Goal: Understand process/instructions: Learn how to perform a task or action

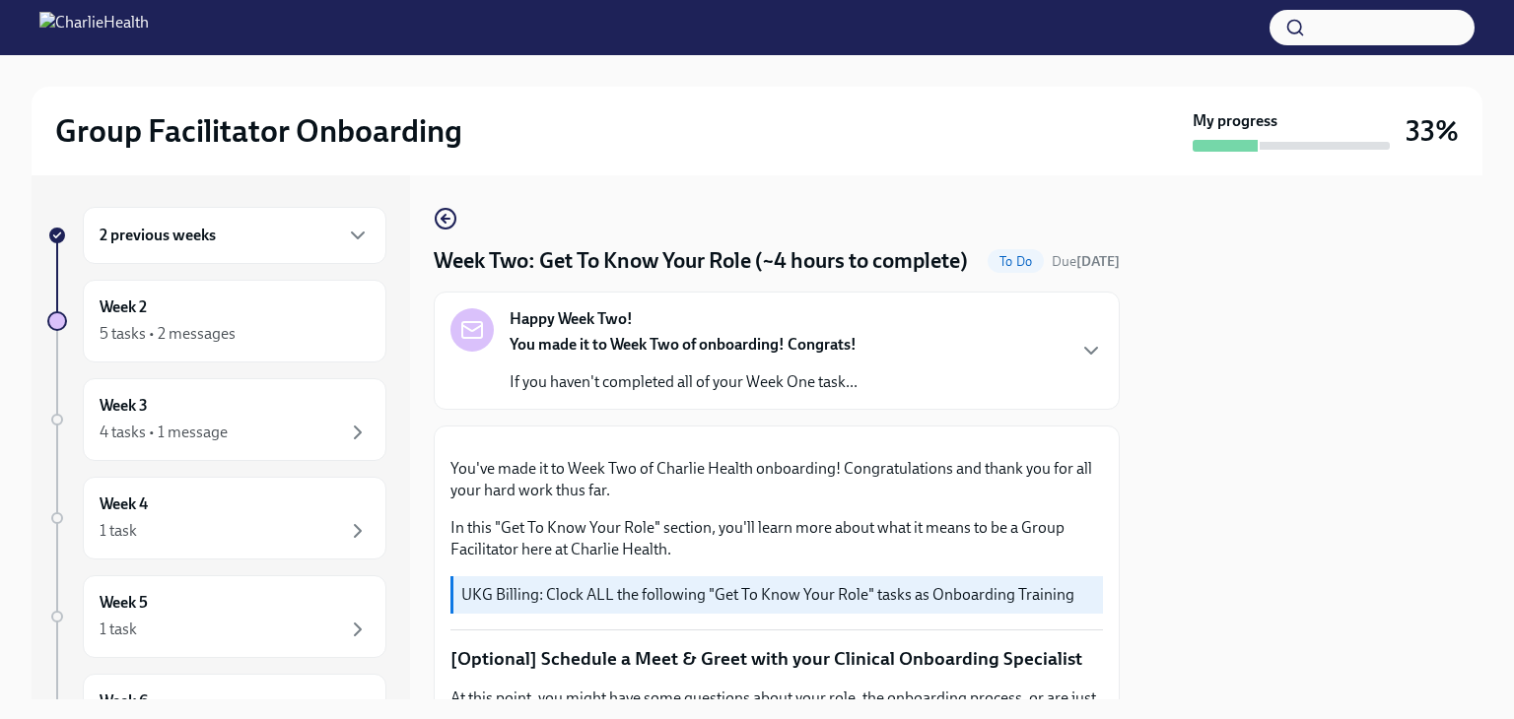
scroll to position [1626, 0]
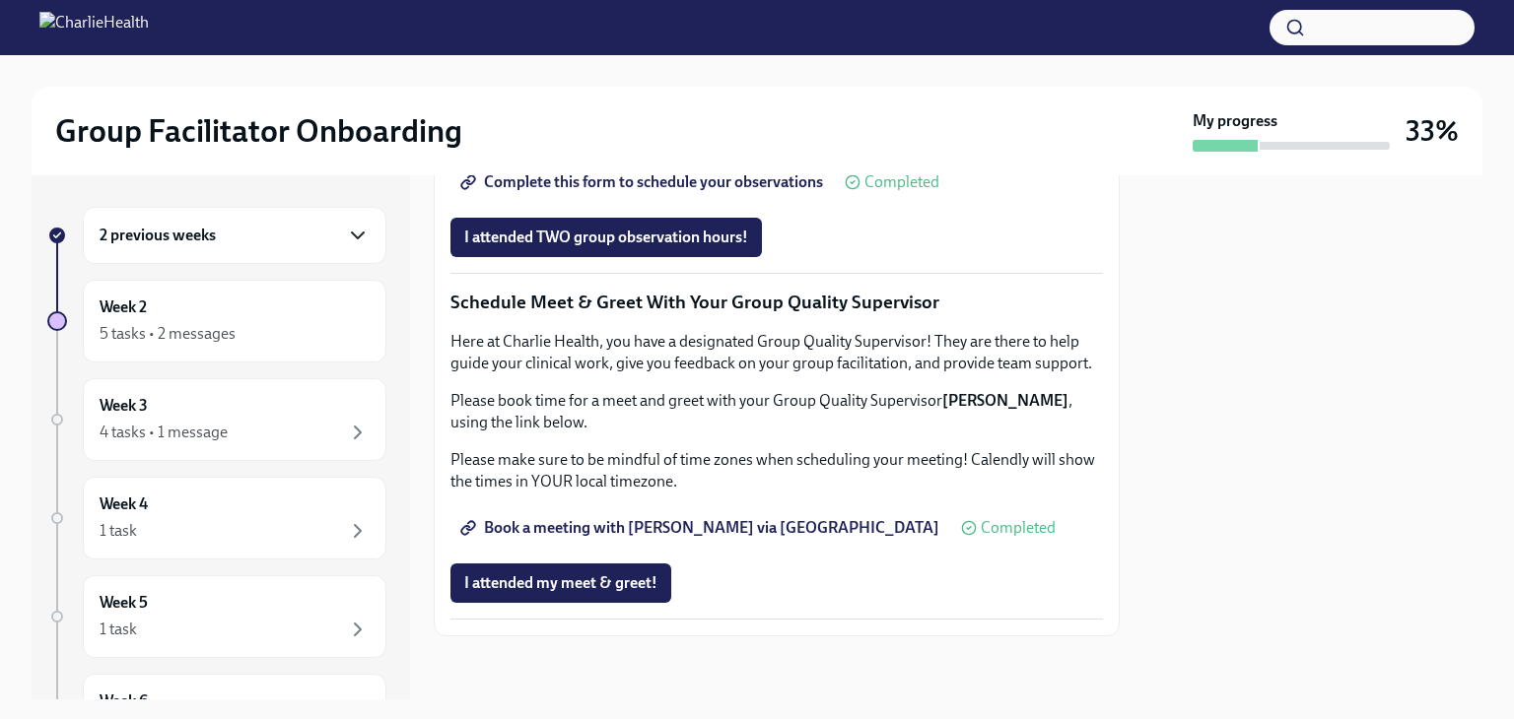
click at [346, 234] on icon "button" at bounding box center [358, 236] width 24 height 24
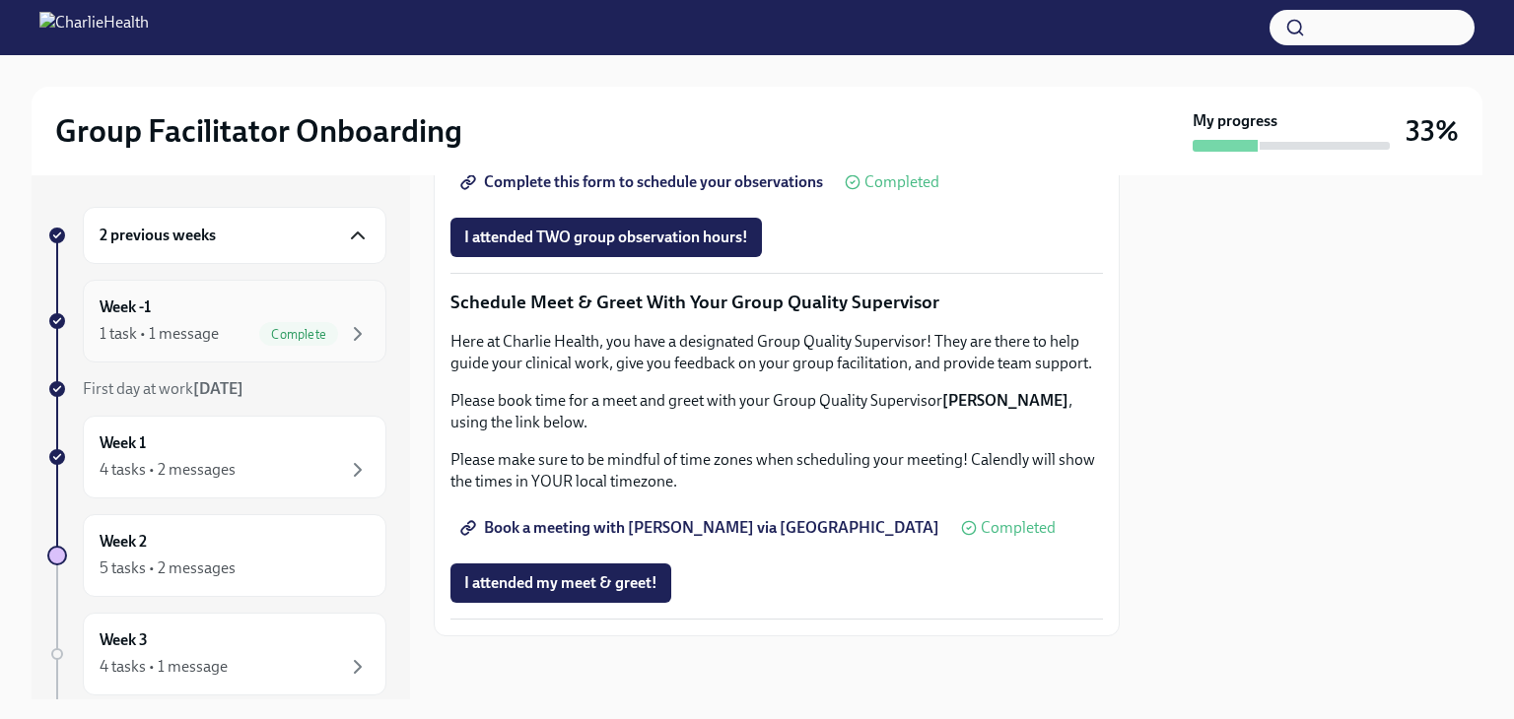
click at [196, 342] on div "1 task • 1 message" at bounding box center [159, 334] width 119 height 22
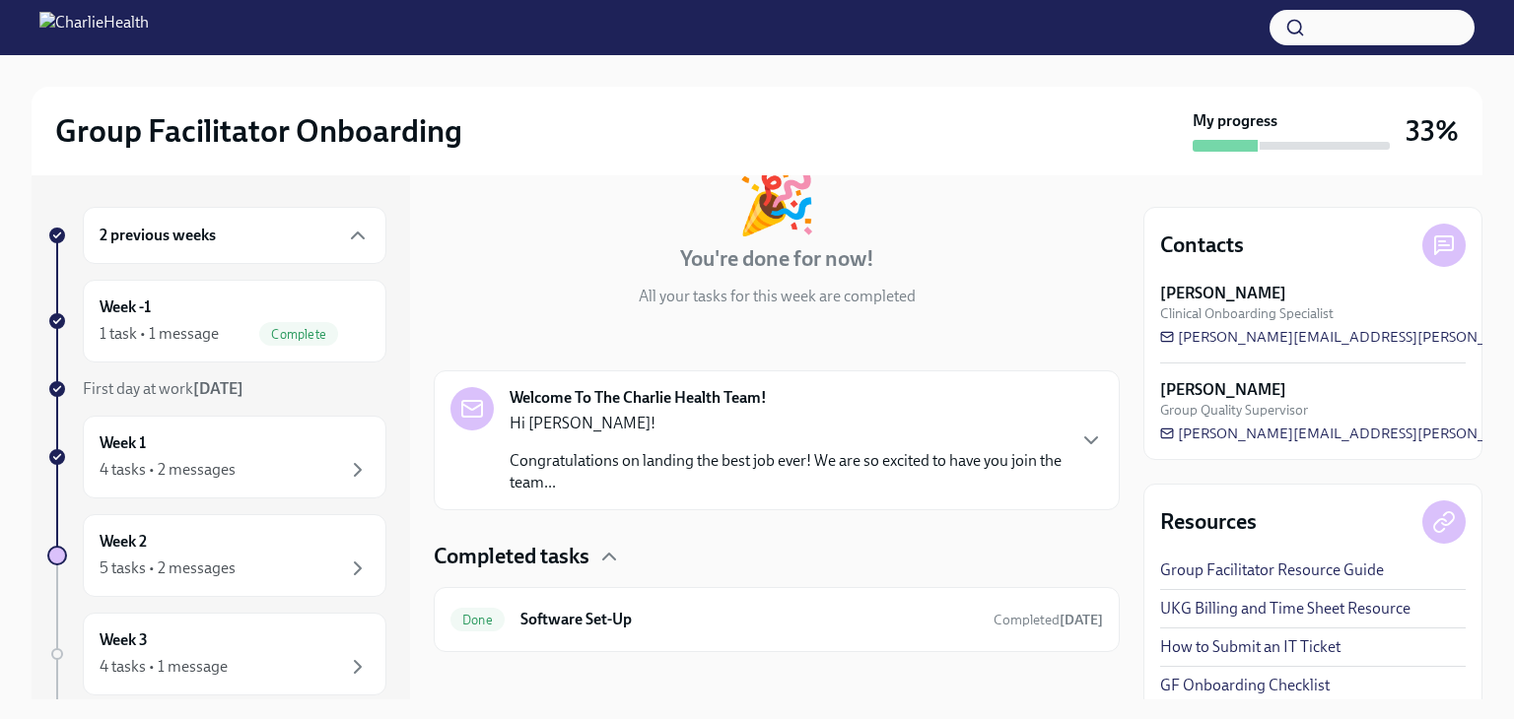
scroll to position [145, 0]
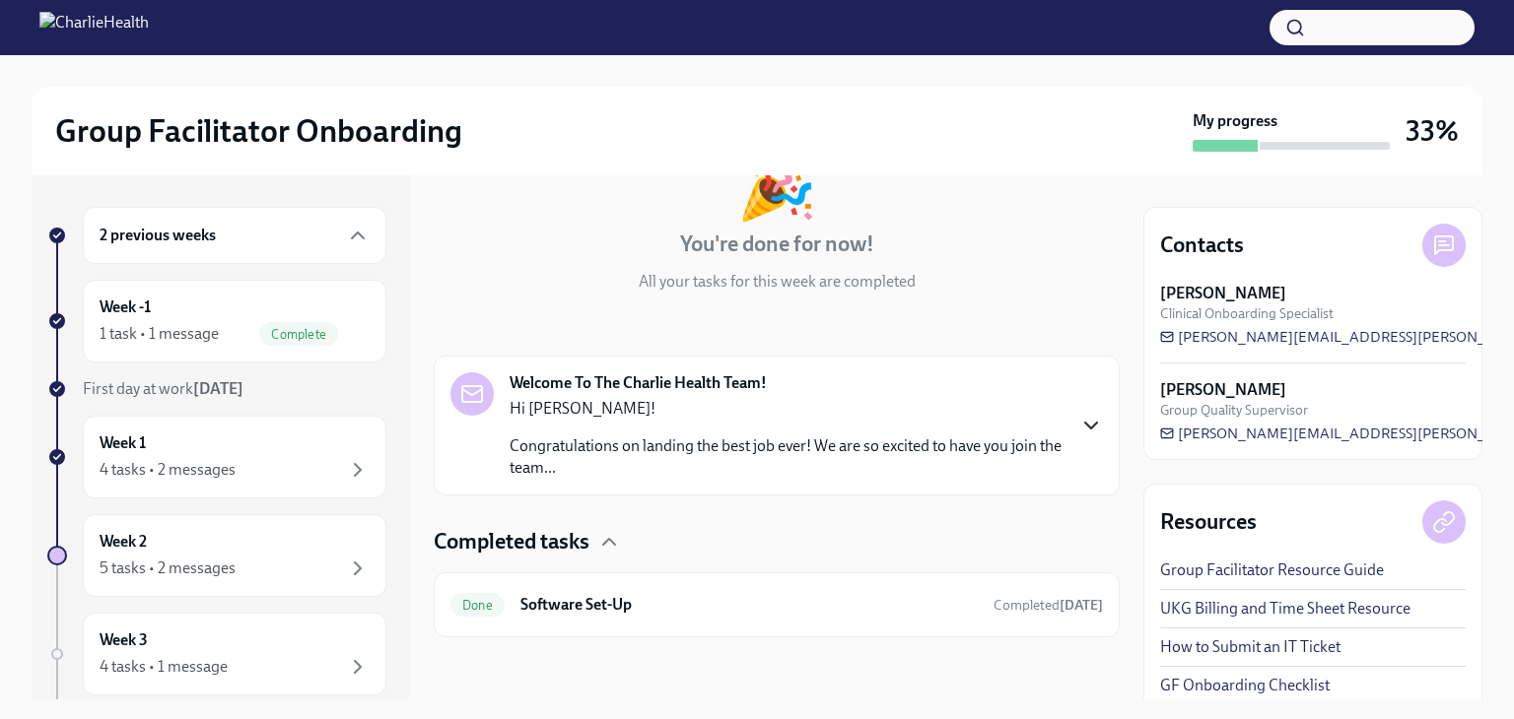
click at [1079, 423] on icon "button" at bounding box center [1091, 426] width 24 height 24
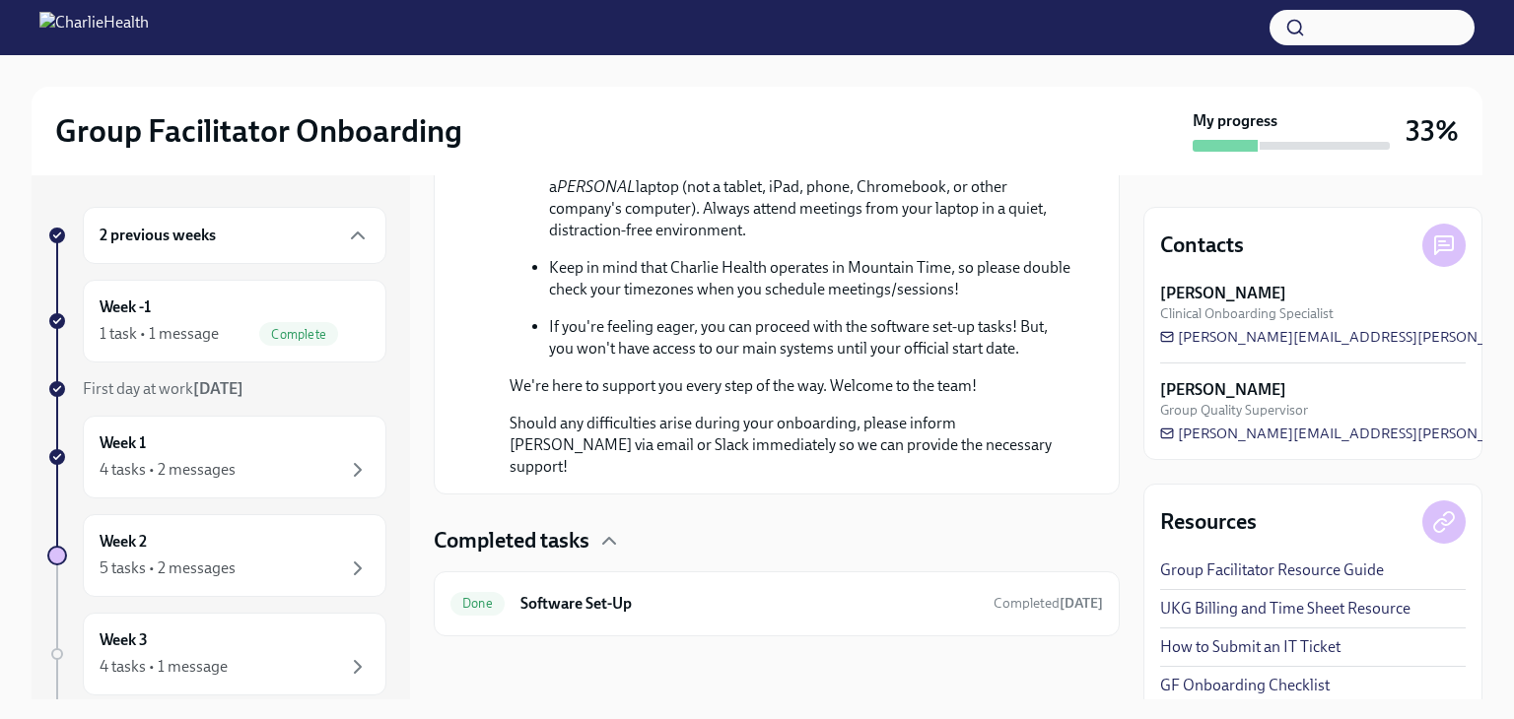
scroll to position [1162, 0]
click at [885, 609] on h6 "Software Set-Up" at bounding box center [748, 604] width 457 height 22
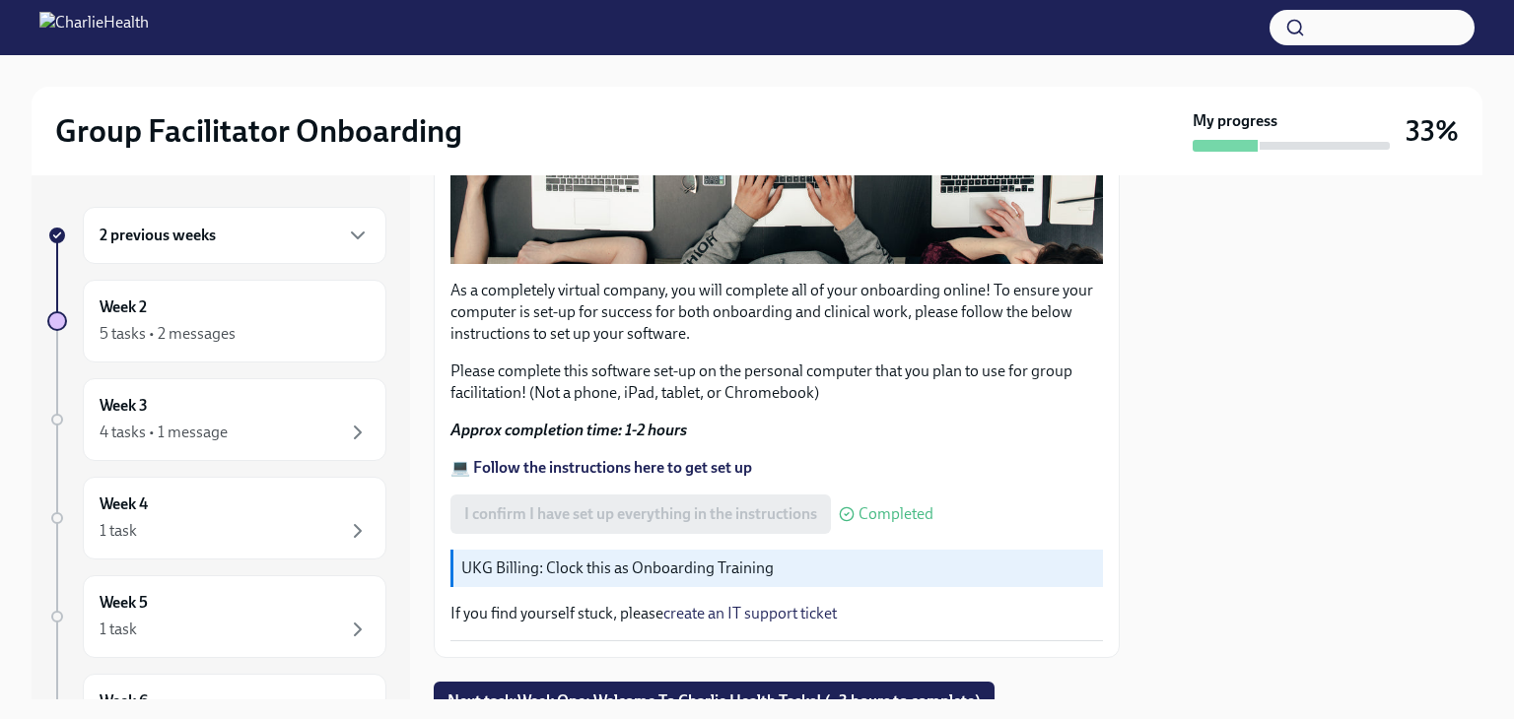
scroll to position [661, 0]
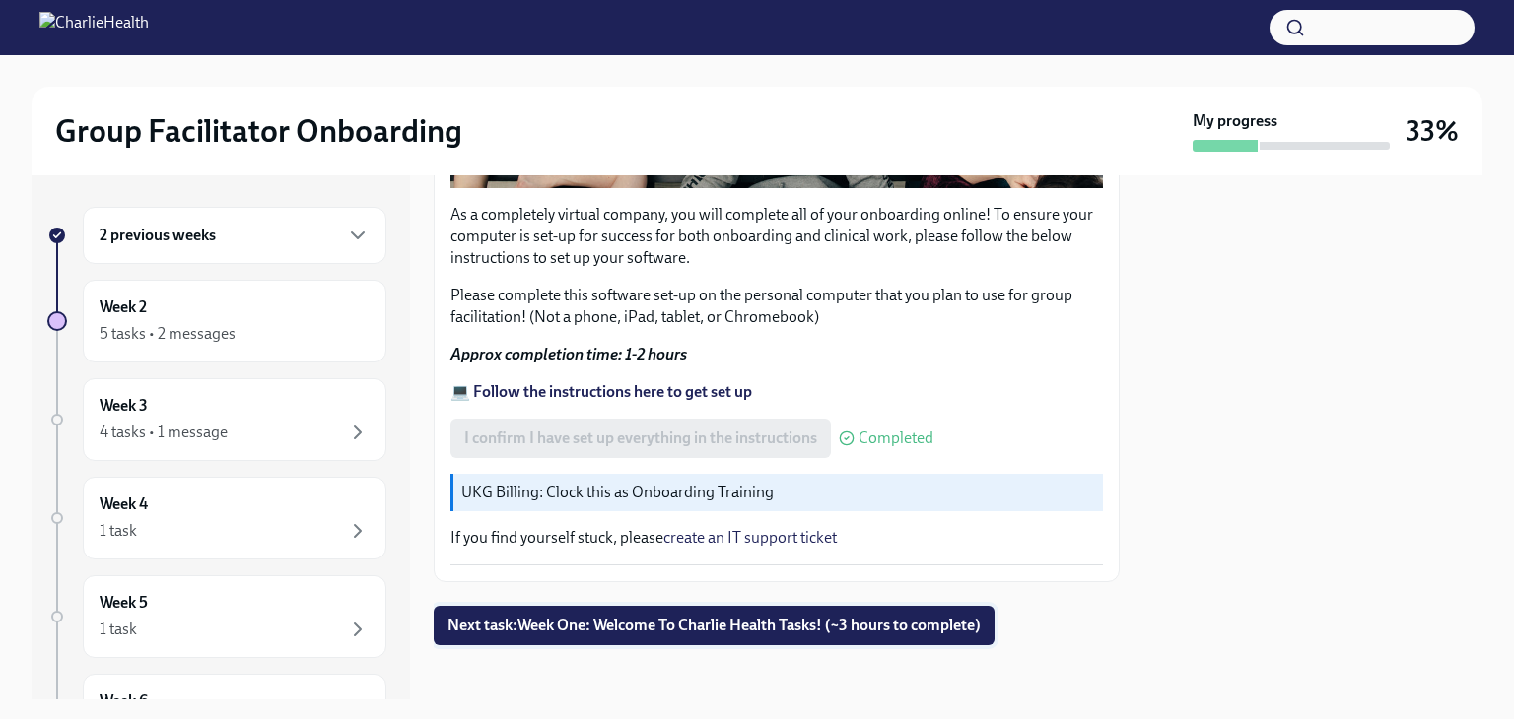
click at [851, 616] on span "Next task : Week One: Welcome To Charlie Health Tasks! (~3 hours to complete)" at bounding box center [713, 626] width 533 height 20
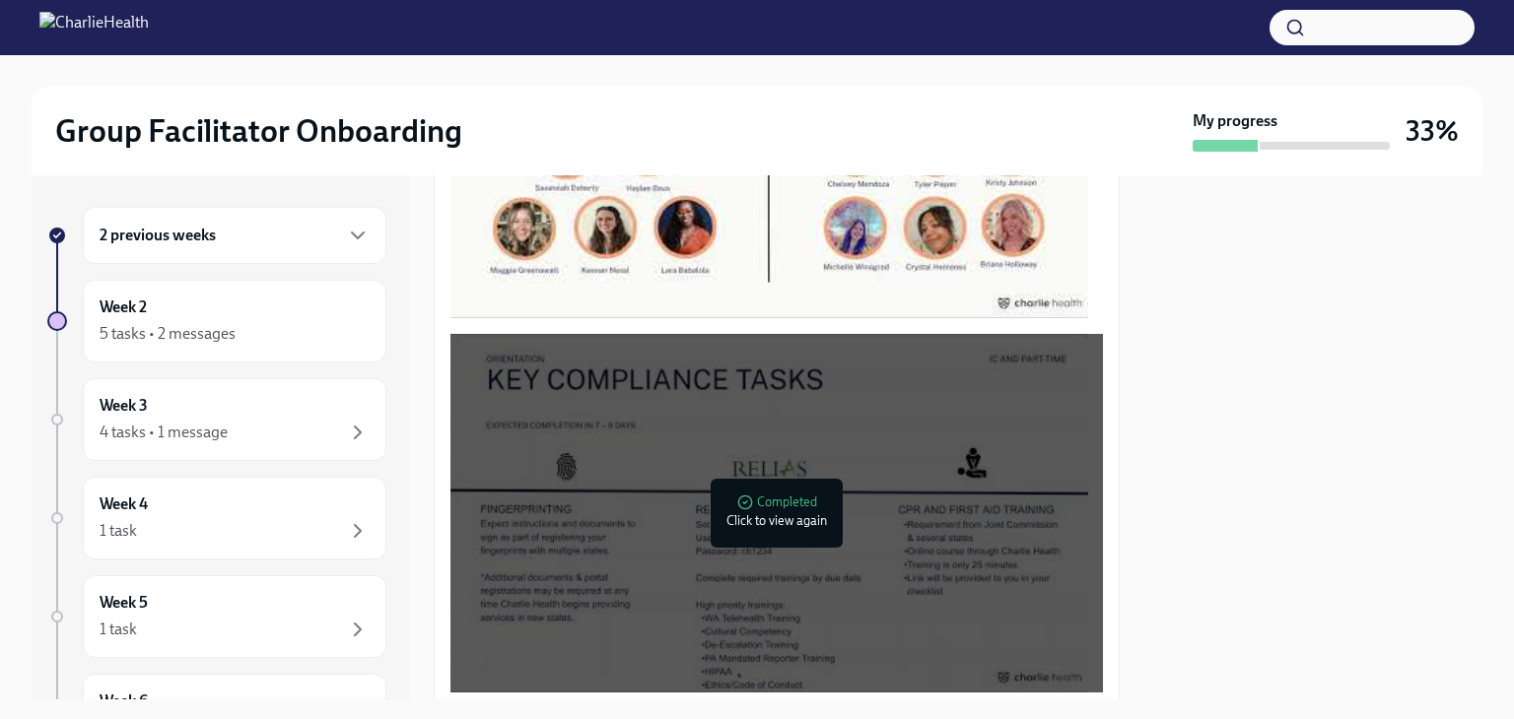
scroll to position [1242, 0]
click at [851, 612] on div at bounding box center [769, 513] width 638 height 359
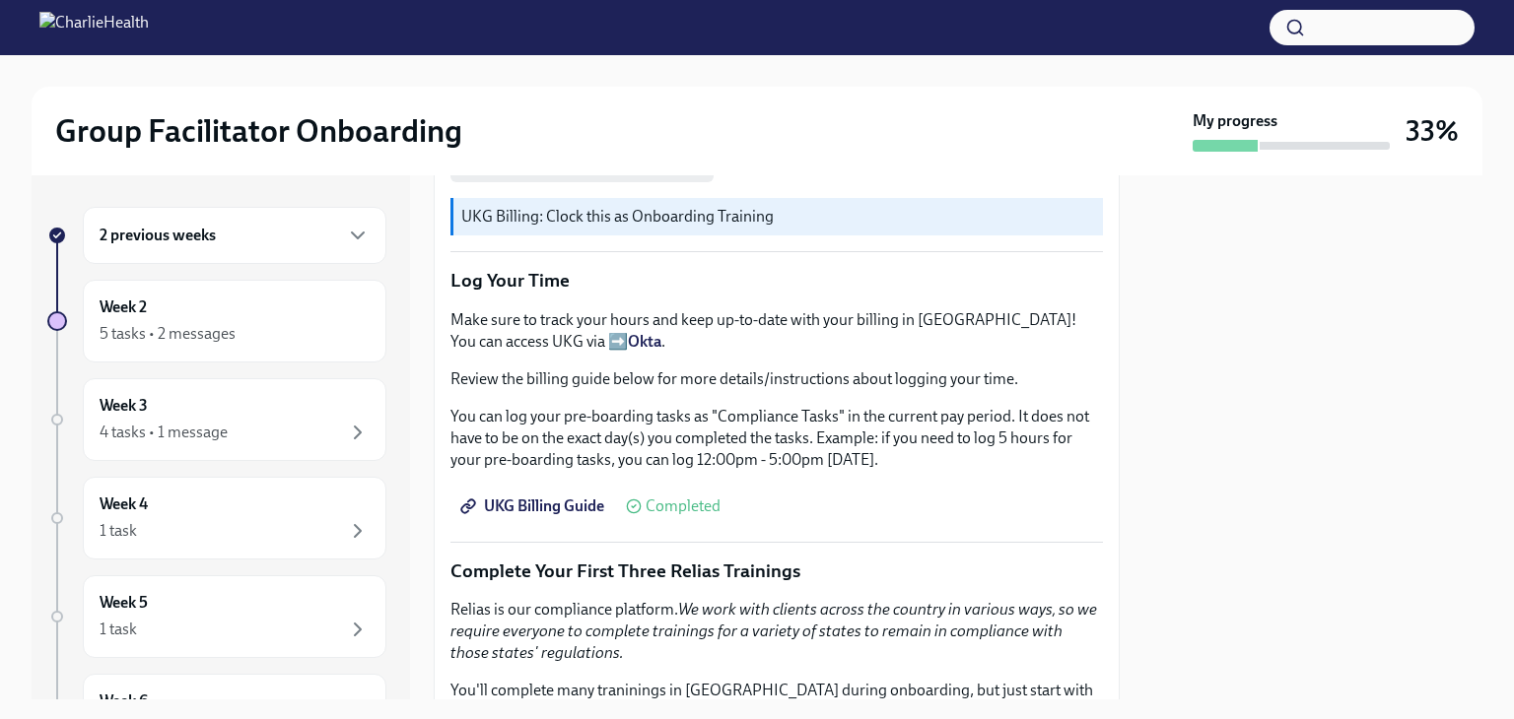
scroll to position [1861, 0]
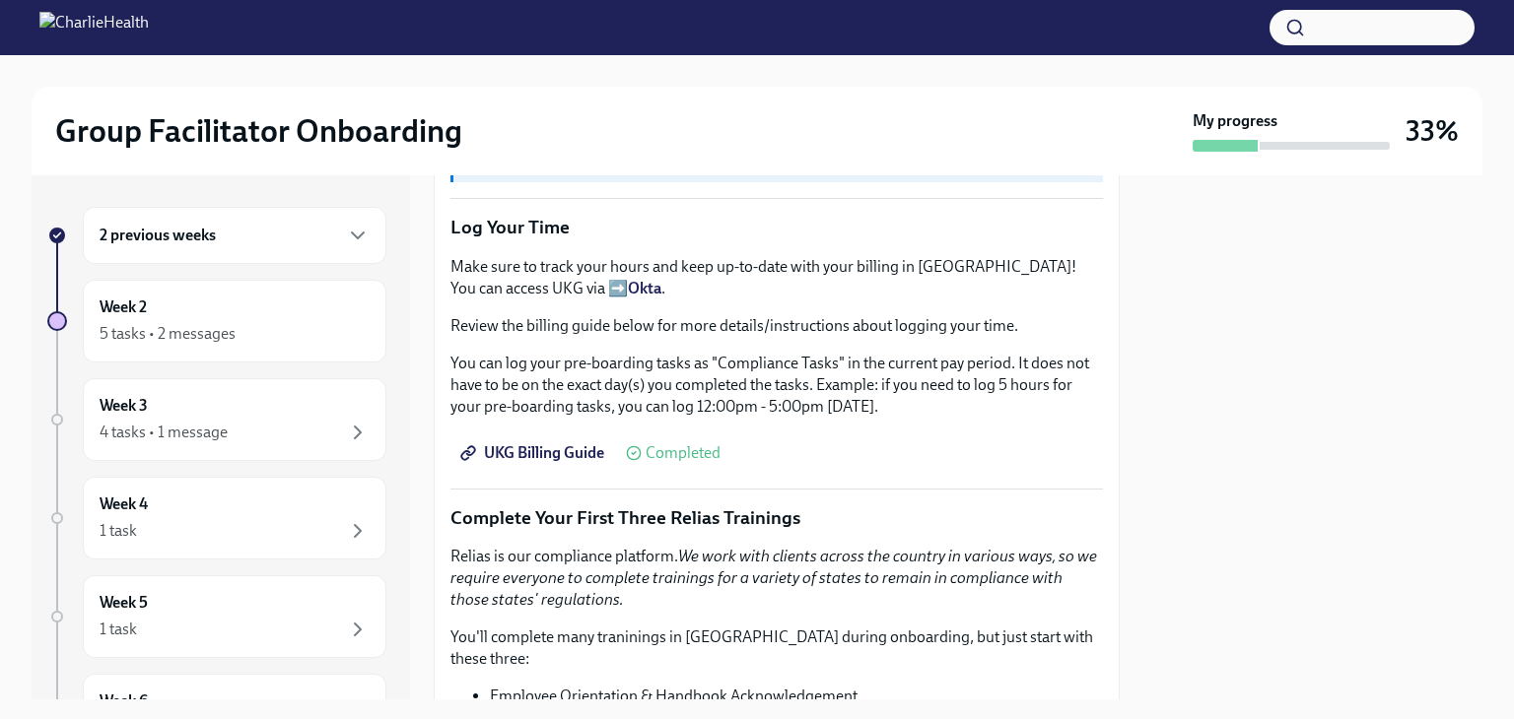
click at [564, 443] on span "UKG Billing Guide" at bounding box center [534, 453] width 140 height 20
